Goal: Task Accomplishment & Management: Use online tool/utility

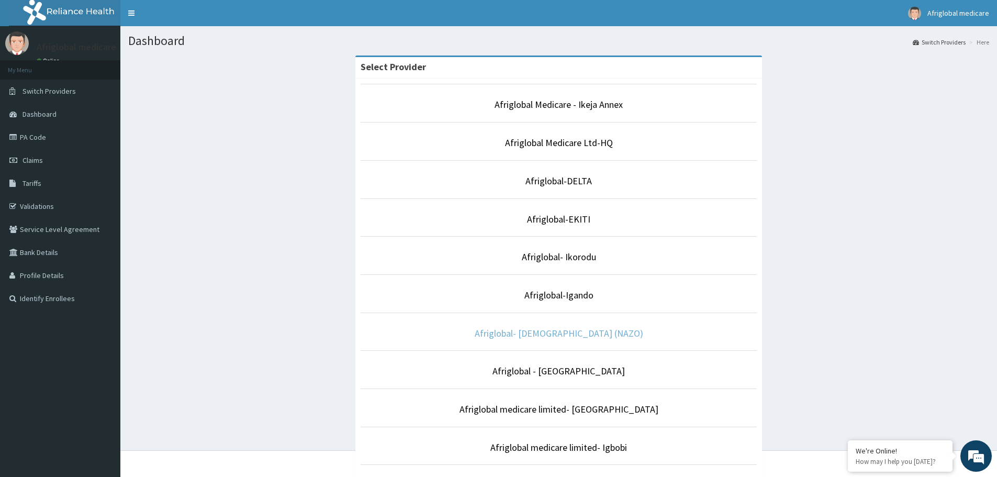
click at [570, 333] on link "Afriglobal- [DEMOGRAPHIC_DATA] (NAZO)" at bounding box center [559, 333] width 169 height 12
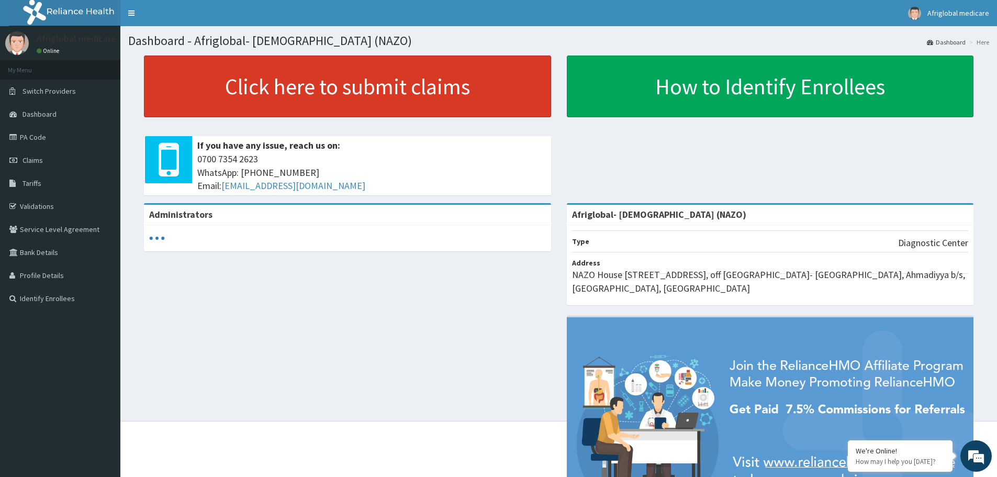
click at [341, 88] on link "Click here to submit claims" at bounding box center [347, 86] width 407 height 62
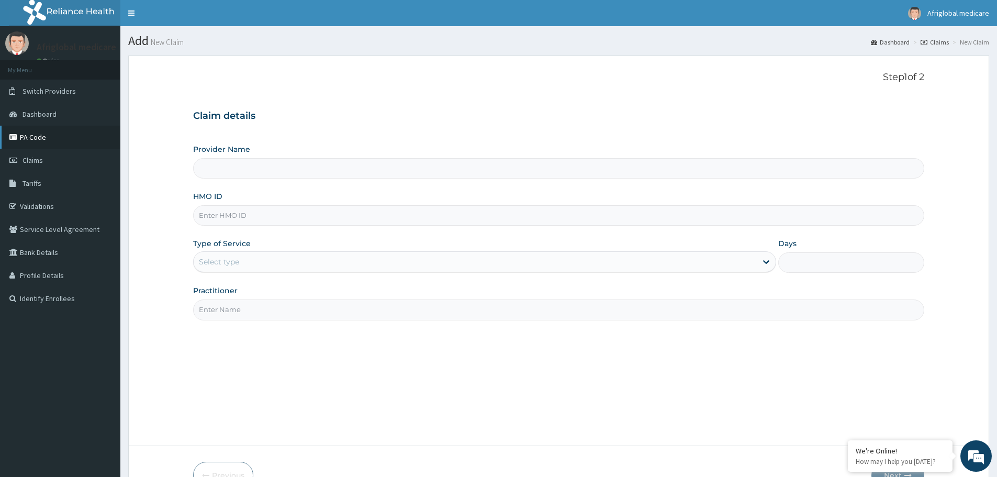
type input "Afriglobal- [DEMOGRAPHIC_DATA] (NAZO)"
click at [36, 138] on link "PA Code" at bounding box center [60, 137] width 120 height 23
